Goal: Navigation & Orientation: Find specific page/section

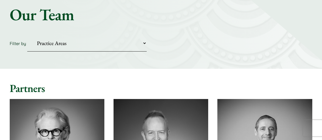
scroll to position [52, 0]
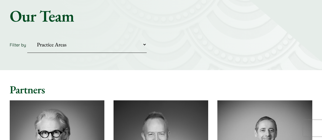
click at [0, 0] on link "Private Client" at bounding box center [0, 0] width 0 height 0
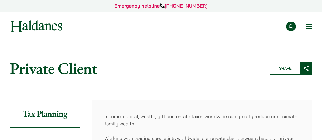
click at [23, 33] on nav "Practice Areas Antitrust and Competition Law Civil Litigation & Dispute Resolut…" at bounding box center [161, 26] width 302 height 29
click at [31, 23] on img at bounding box center [36, 26] width 53 height 12
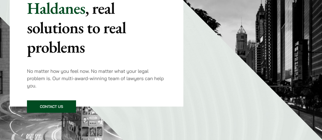
scroll to position [85, 0]
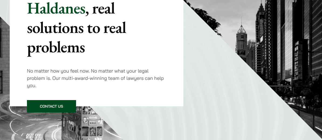
click at [0, 0] on link "Securities, Regulatory & Disciplinary Matters" at bounding box center [0, 0] width 0 height 0
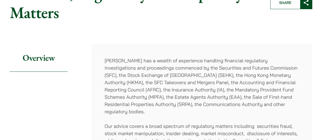
scroll to position [75, 0]
